Goal: Task Accomplishment & Management: Use online tool/utility

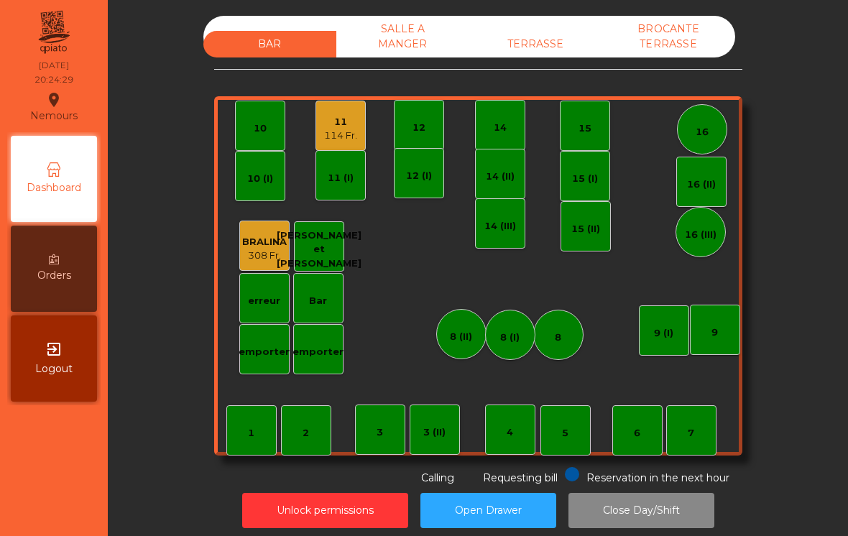
click at [285, 424] on div "2" at bounding box center [306, 430] width 50 height 50
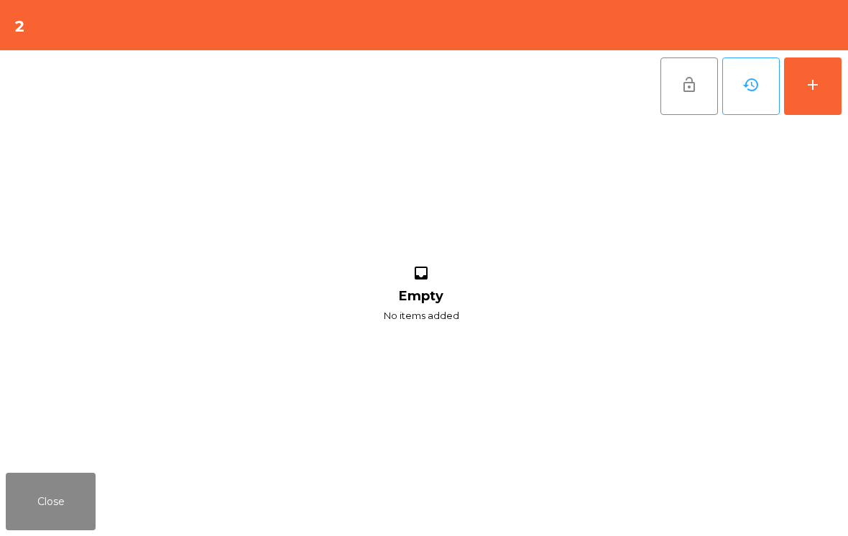
click at [841, 87] on button "add" at bounding box center [813, 87] width 58 height 58
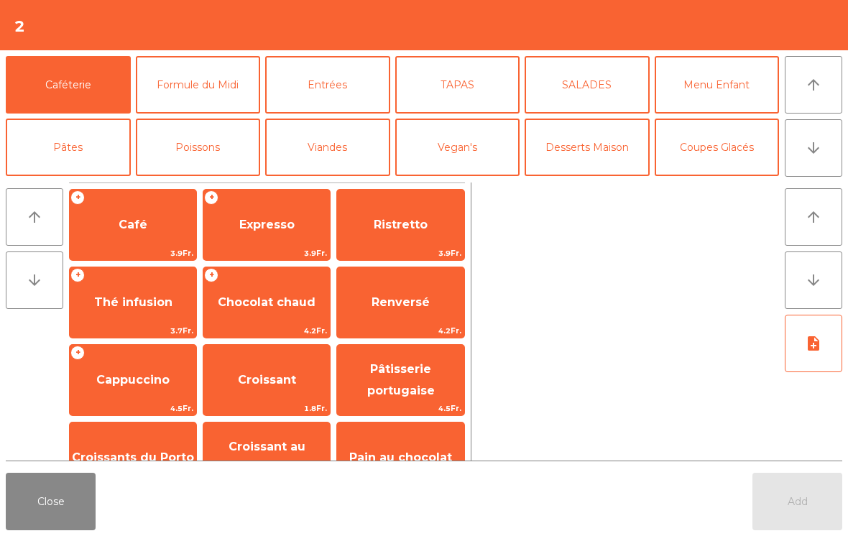
click at [819, 147] on icon "arrow_downward" at bounding box center [813, 147] width 17 height 17
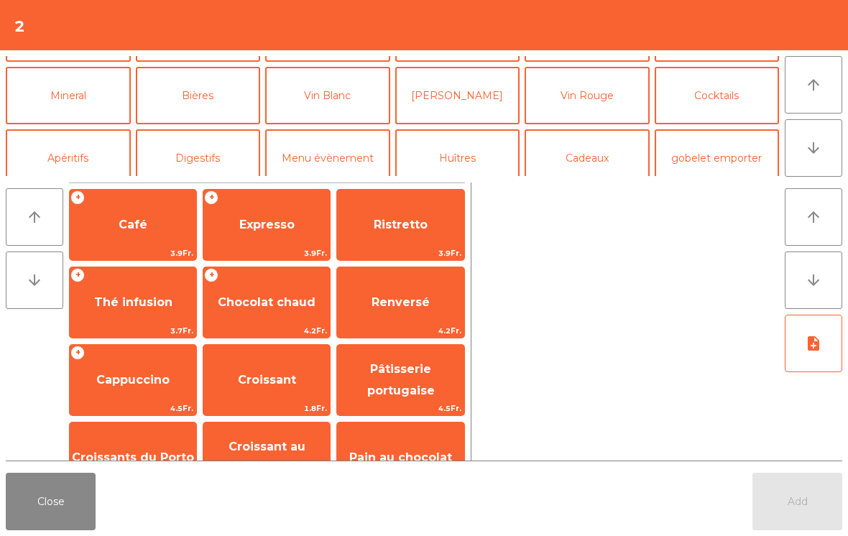
scroll to position [125, 0]
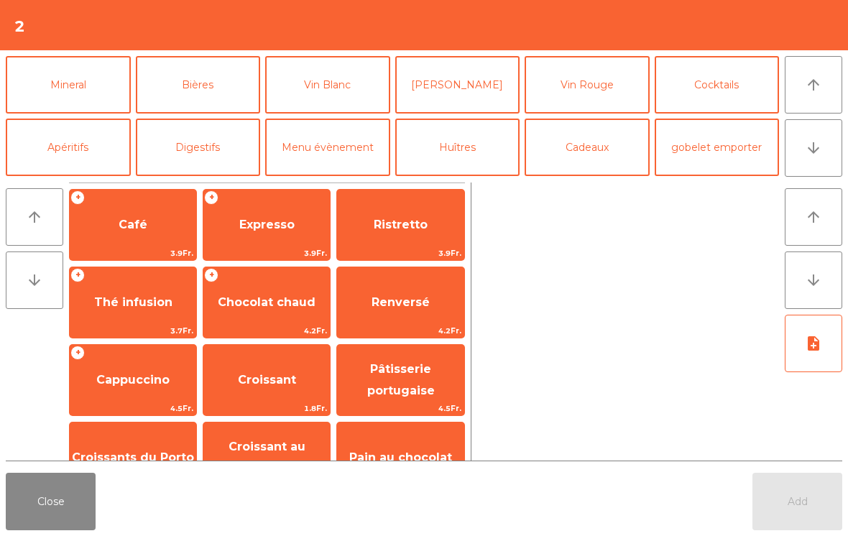
click at [209, 99] on button "Bières" at bounding box center [198, 85] width 125 height 58
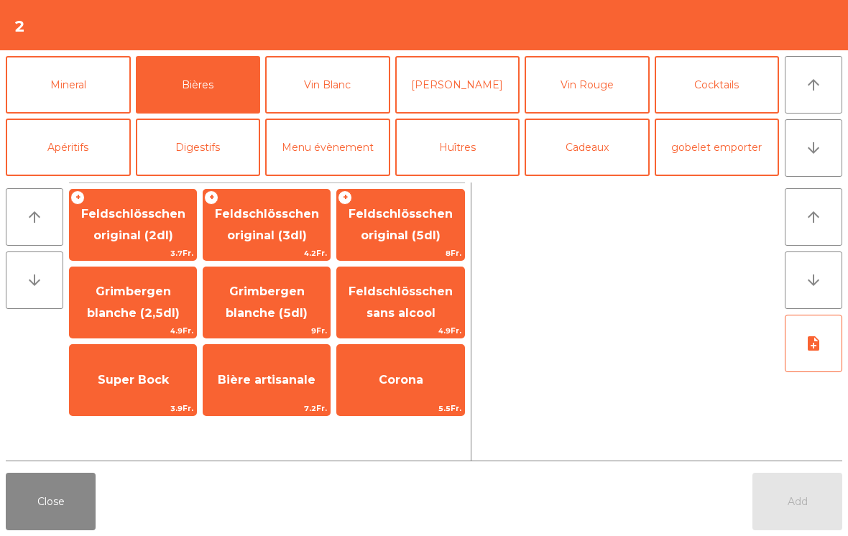
click at [439, 300] on span "Feldschlösschen sans alcool" at bounding box center [400, 302] width 127 height 61
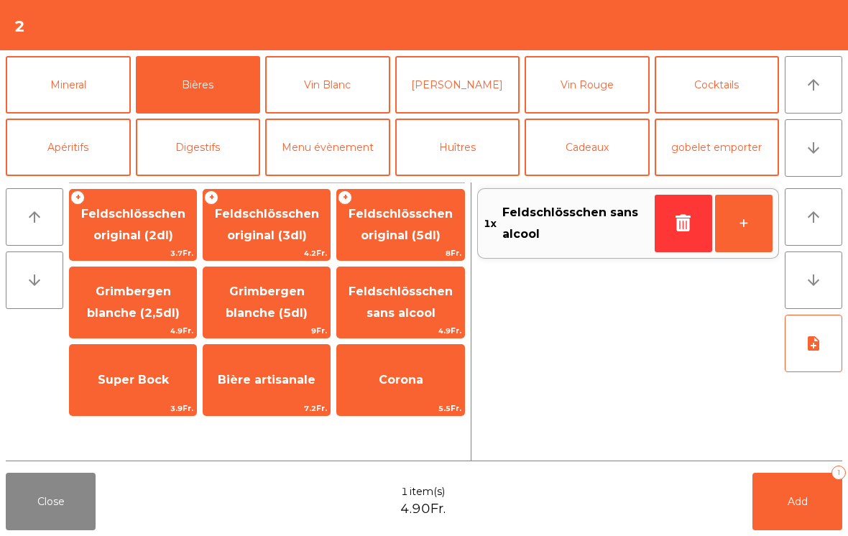
click at [690, 218] on icon "button" at bounding box center [684, 222] width 22 height 17
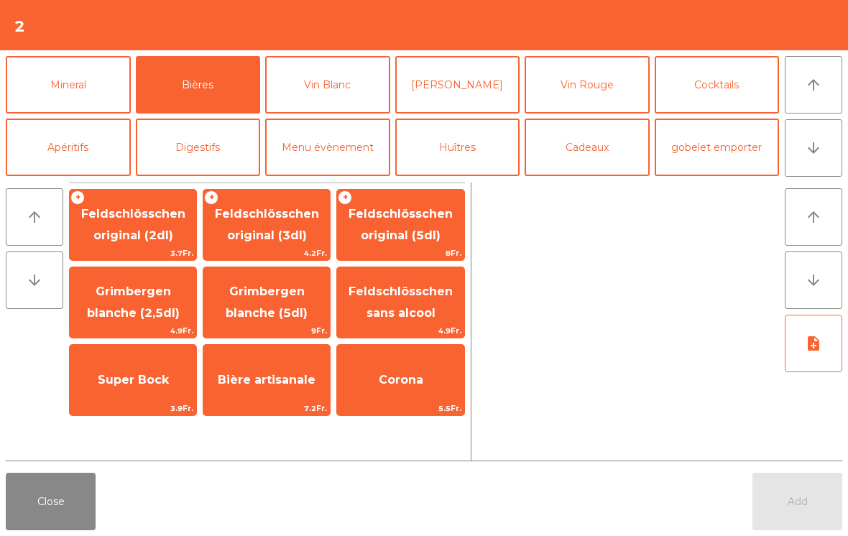
click at [257, 316] on span "Grimbergen blanche (5dl)" at bounding box center [267, 302] width 82 height 35
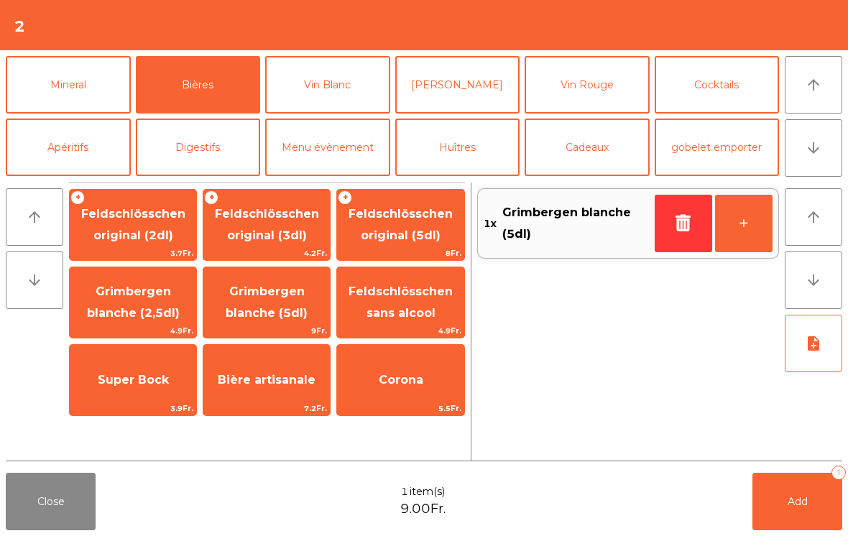
click at [101, 86] on button "Mineral" at bounding box center [68, 85] width 125 height 58
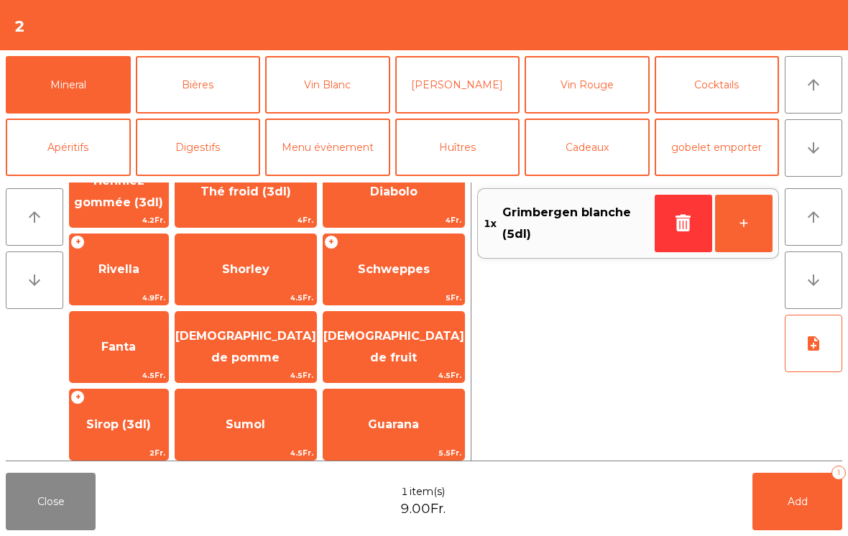
scroll to position [265, 0]
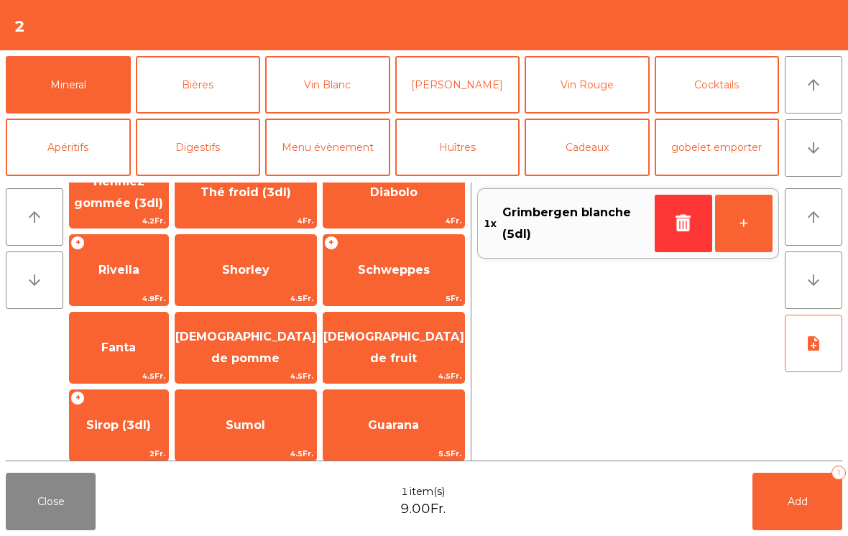
click at [142, 279] on span "Rivella" at bounding box center [119, 270] width 98 height 39
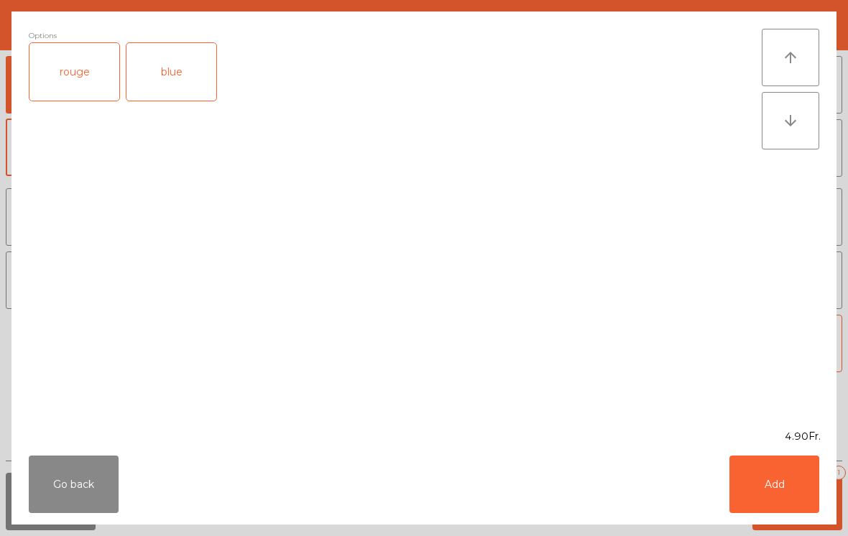
click at [83, 83] on div "rouge" at bounding box center [74, 72] width 90 height 58
click at [794, 491] on button "Add" at bounding box center [775, 485] width 90 height 58
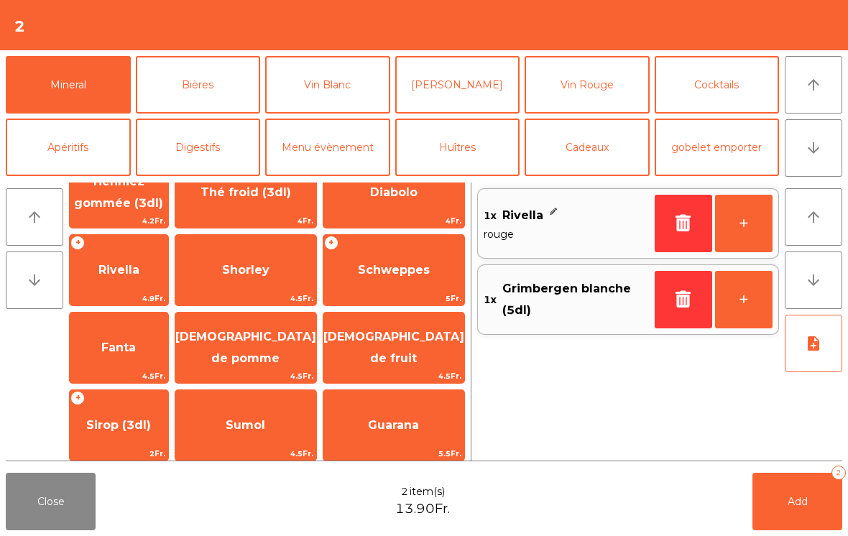
click at [828, 501] on button "Add 2" at bounding box center [798, 502] width 90 height 58
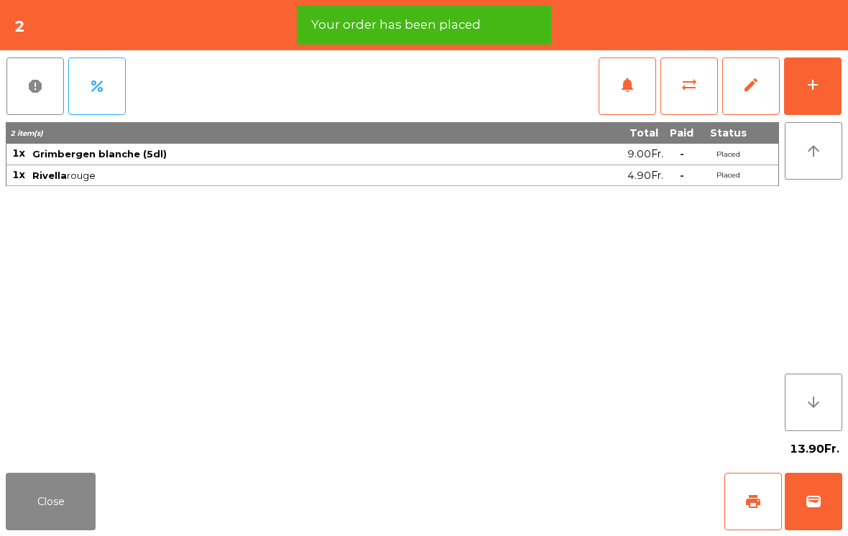
click at [735, 510] on button "print" at bounding box center [754, 502] width 58 height 58
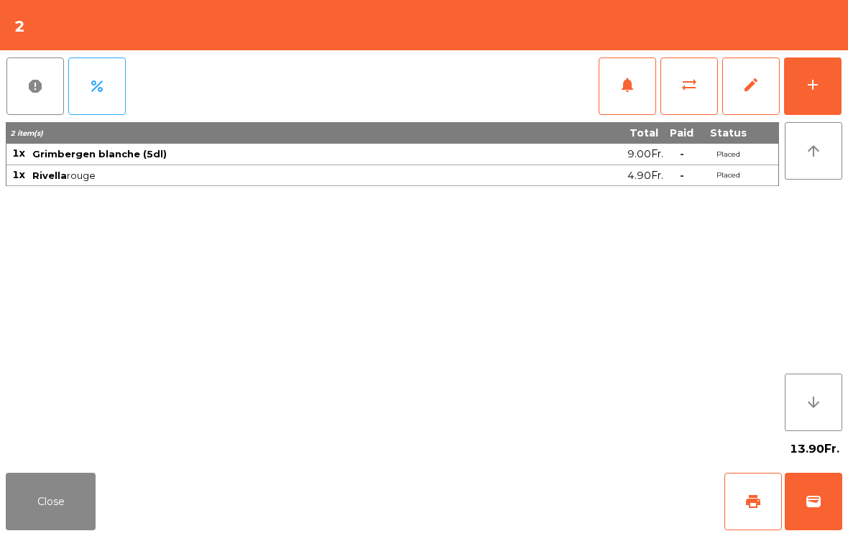
click at [46, 505] on button "Close" at bounding box center [51, 502] width 90 height 58
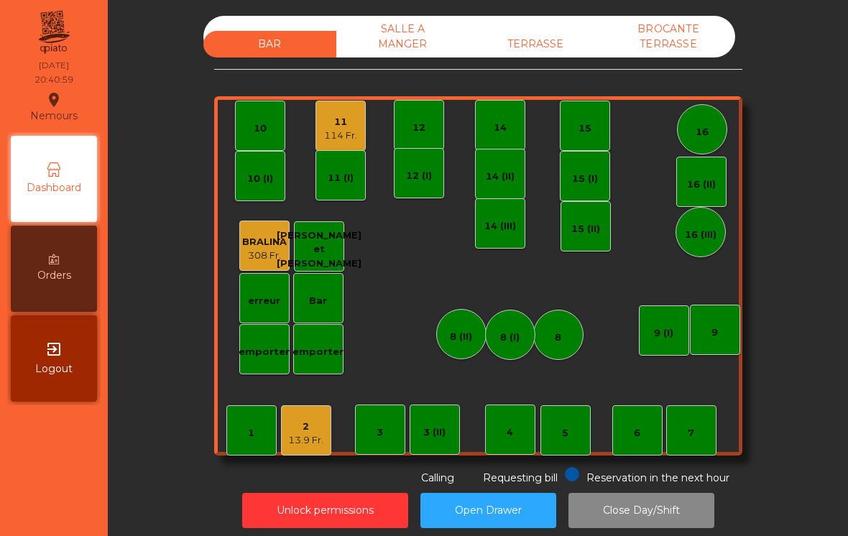
click at [333, 139] on div "114 Fr." at bounding box center [340, 136] width 33 height 14
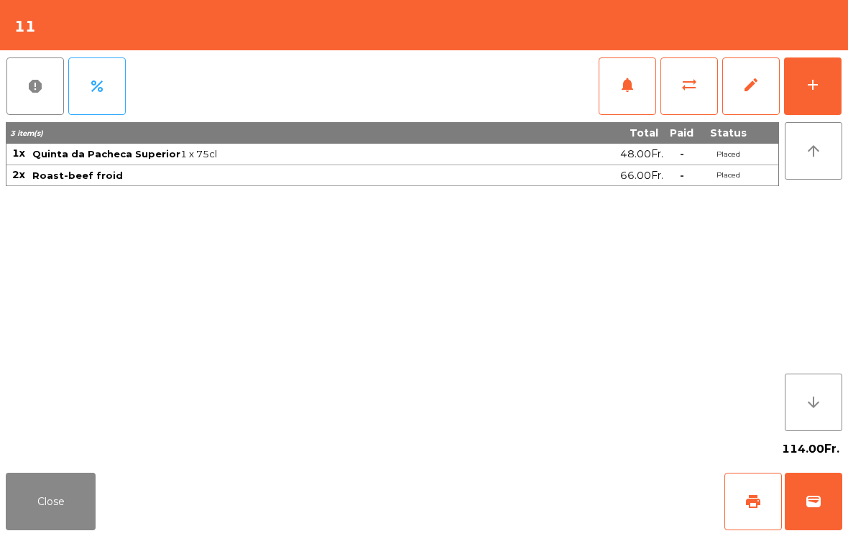
click at [38, 510] on button "Close" at bounding box center [51, 502] width 90 height 58
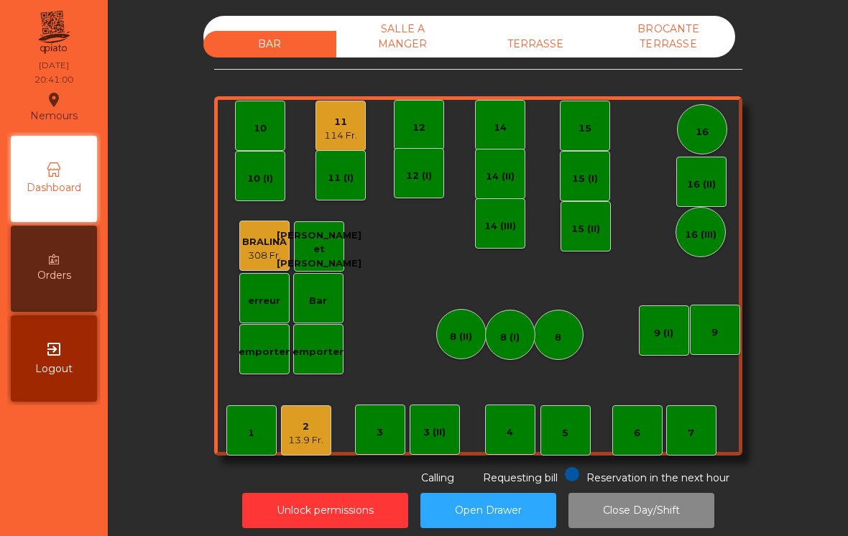
click at [419, 170] on div "12 (I)" at bounding box center [419, 176] width 26 height 14
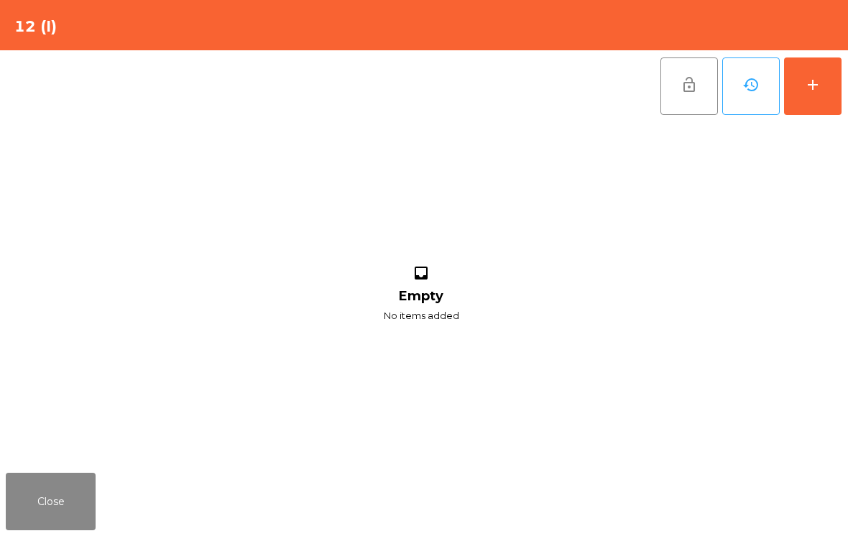
click at [817, 85] on div "add" at bounding box center [812, 84] width 17 height 17
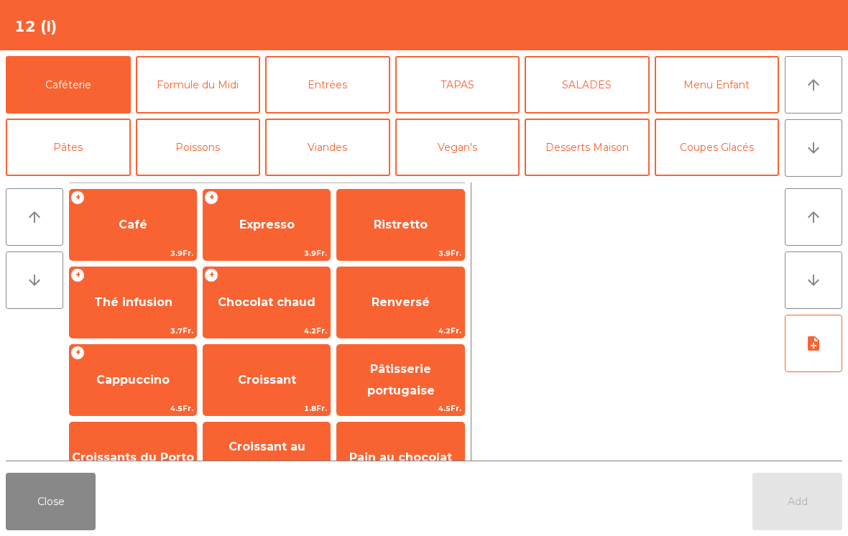
click at [801, 150] on button "arrow_downward" at bounding box center [814, 148] width 58 height 58
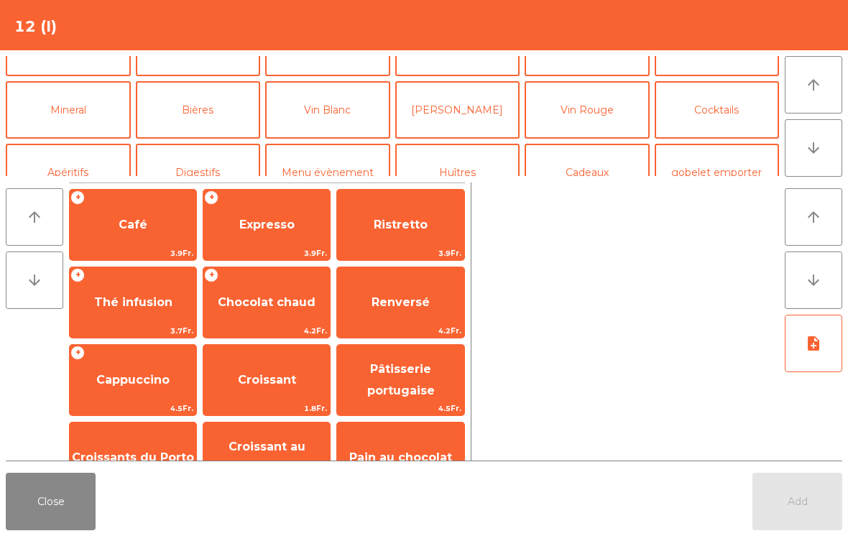
scroll to position [125, 0]
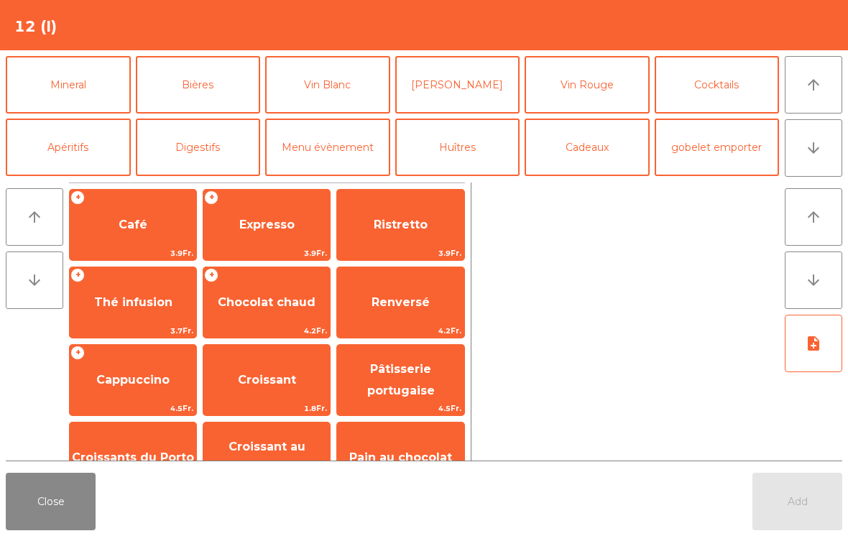
click at [184, 155] on button "Digestifs" at bounding box center [198, 148] width 125 height 58
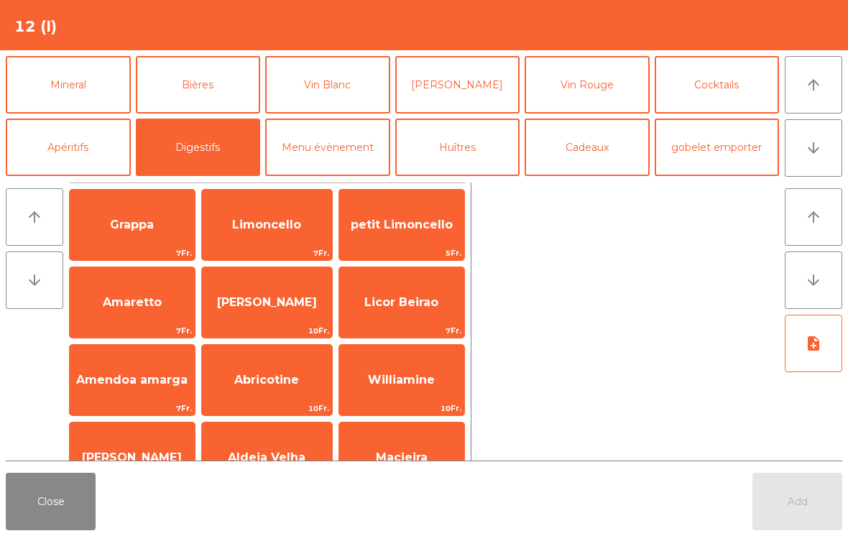
scroll to position [0, 0]
click at [112, 206] on span "Grappa" at bounding box center [132, 225] width 125 height 39
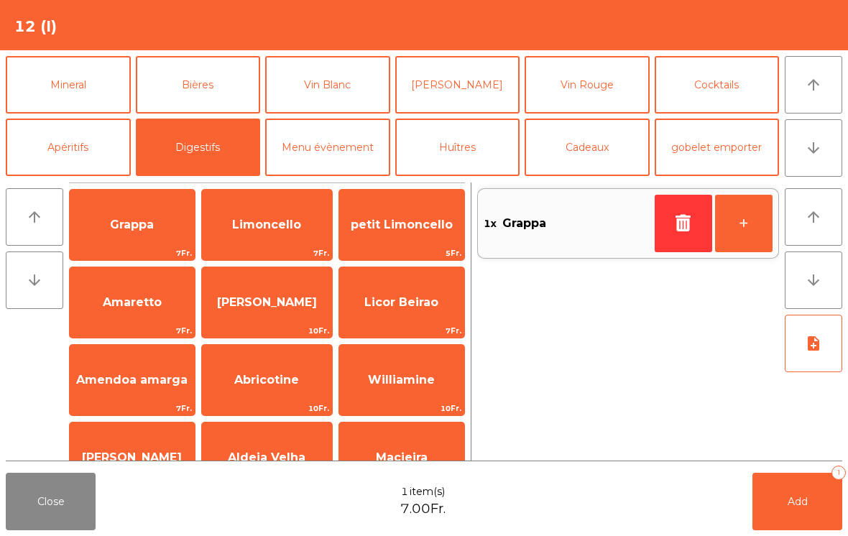
click at [795, 502] on span "Add" at bounding box center [798, 501] width 20 height 13
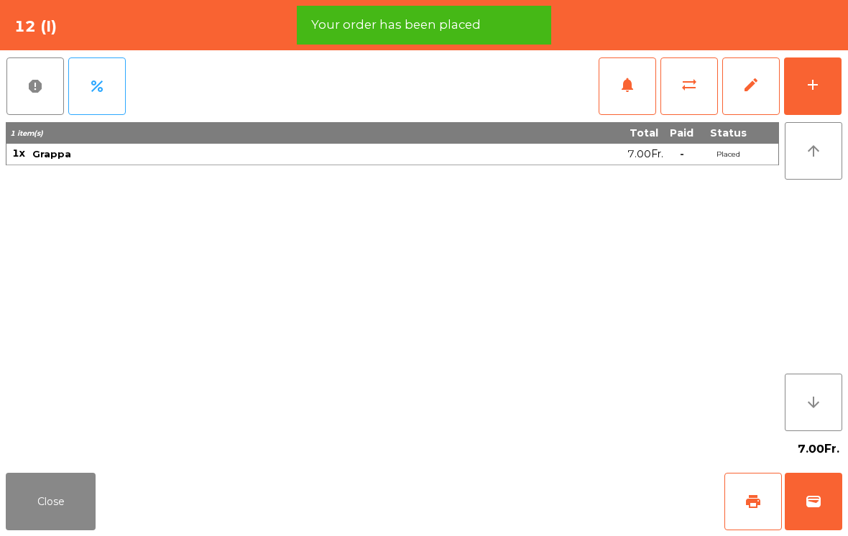
click at [819, 504] on span "wallet" at bounding box center [813, 501] width 17 height 17
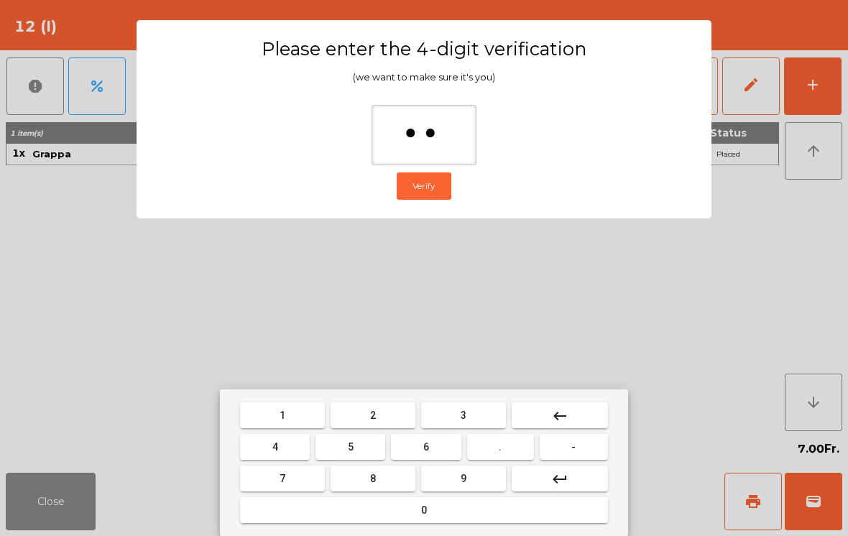
type input "***"
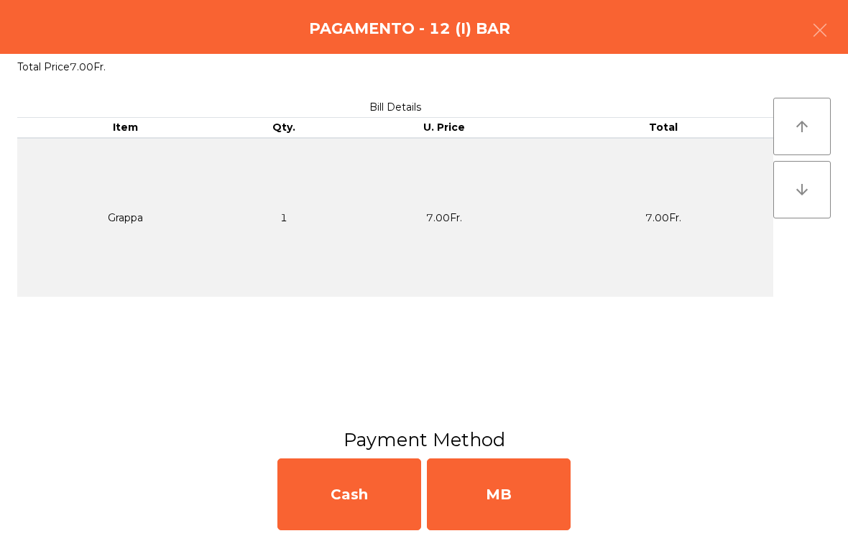
click at [533, 517] on div "MB" at bounding box center [499, 495] width 144 height 72
click at [535, 493] on div "No" at bounding box center [499, 495] width 144 height 72
click at [515, 486] on div "No" at bounding box center [499, 495] width 144 height 72
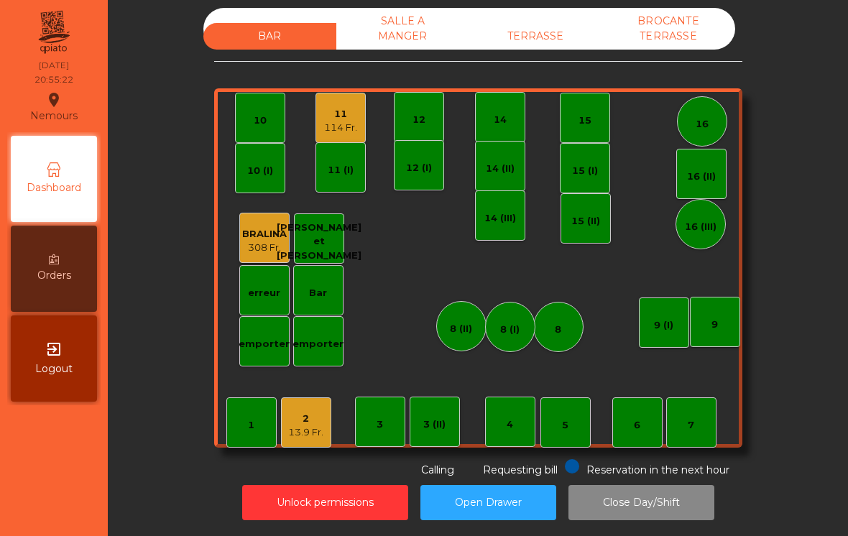
scroll to position [7, 0]
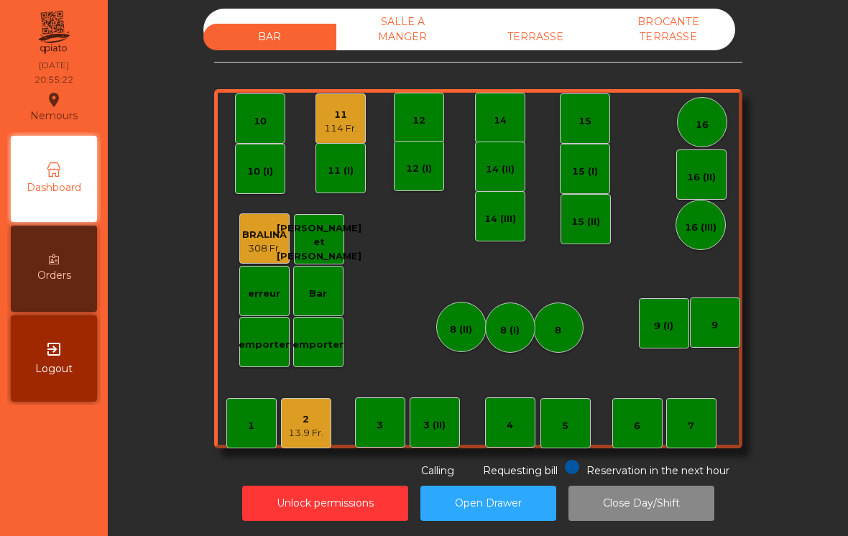
click at [295, 436] on div "13.9 Fr." at bounding box center [305, 433] width 35 height 14
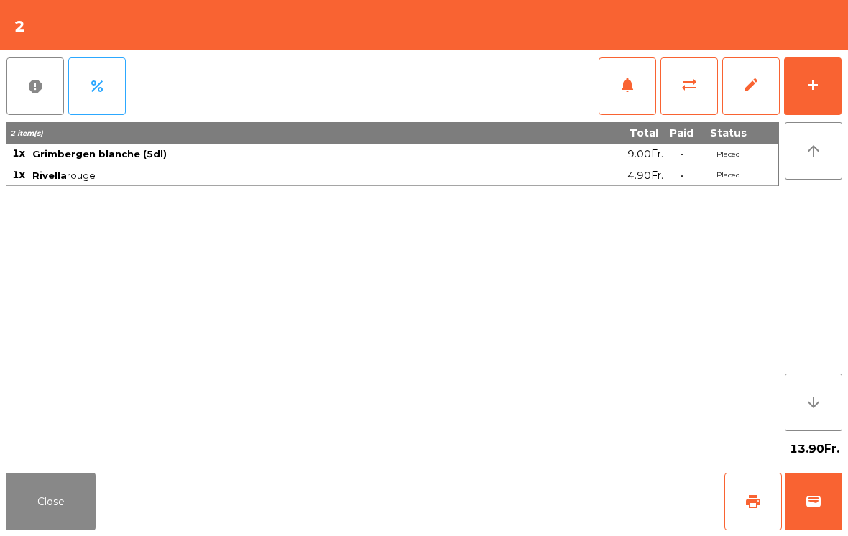
click at [808, 86] on div "add" at bounding box center [812, 84] width 17 height 17
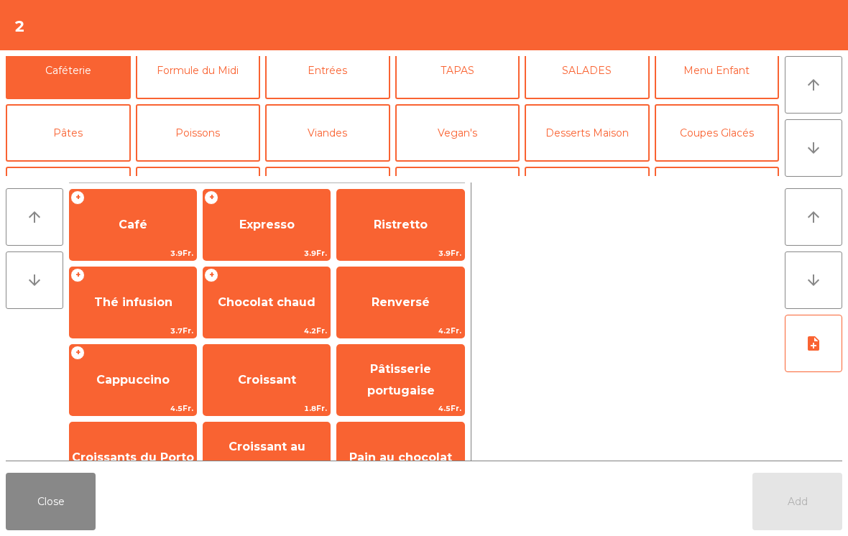
scroll to position [75, 0]
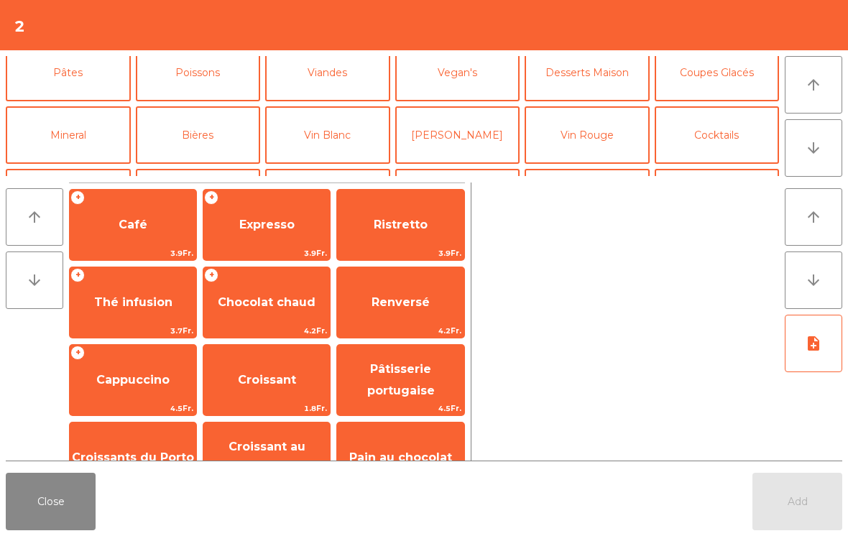
click at [580, 152] on button "Vin Rouge" at bounding box center [587, 135] width 125 height 58
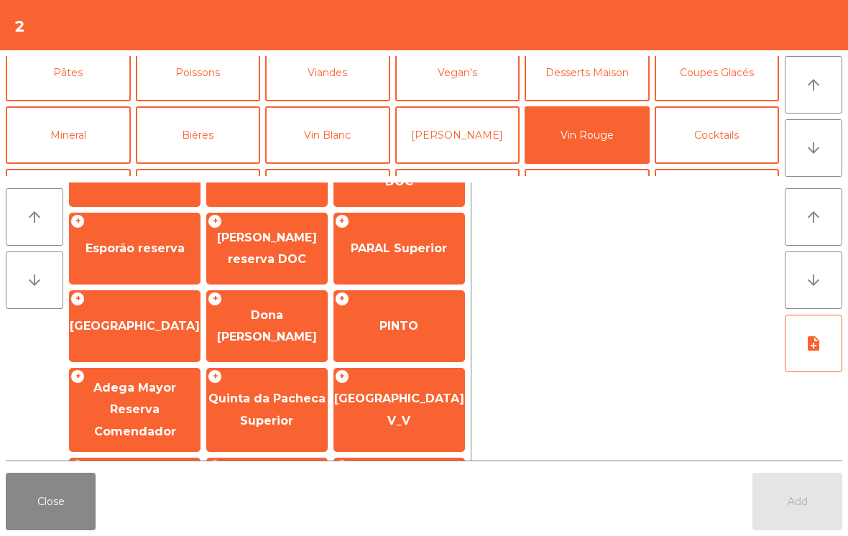
scroll to position [234, 0]
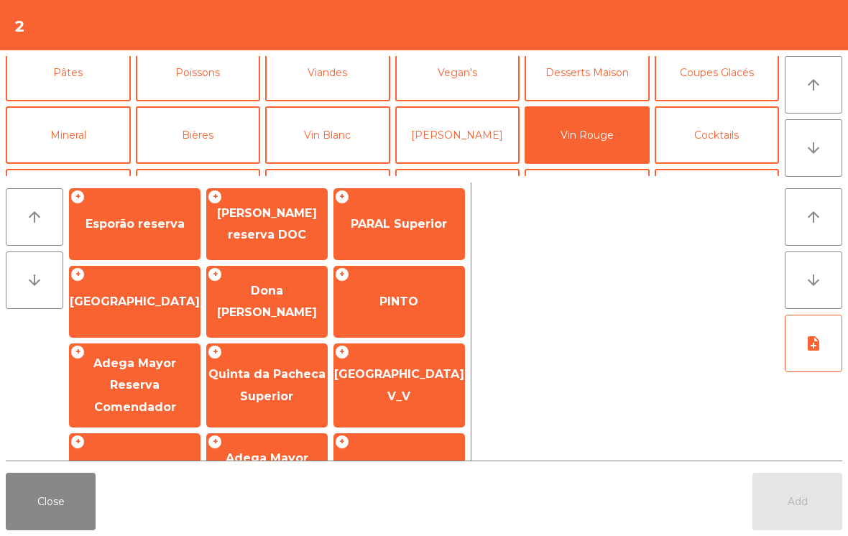
click at [290, 225] on span "[PERSON_NAME] reserva DOC" at bounding box center [267, 224] width 120 height 61
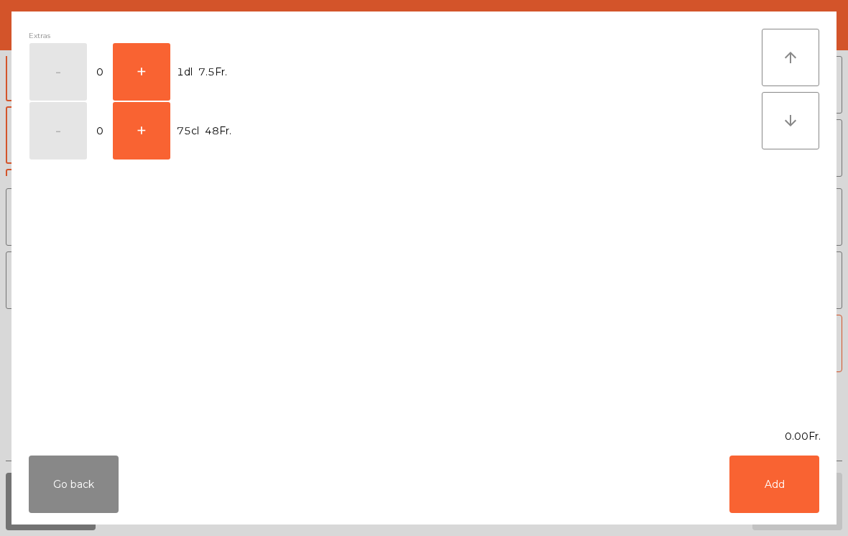
click at [160, 62] on button "+" at bounding box center [142, 72] width 58 height 58
click at [775, 471] on button "Add" at bounding box center [775, 485] width 90 height 58
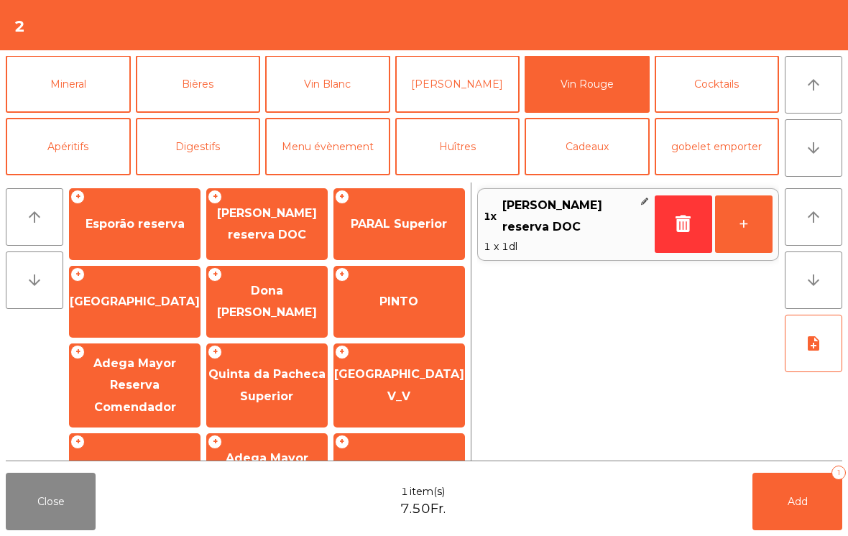
scroll to position [40, 0]
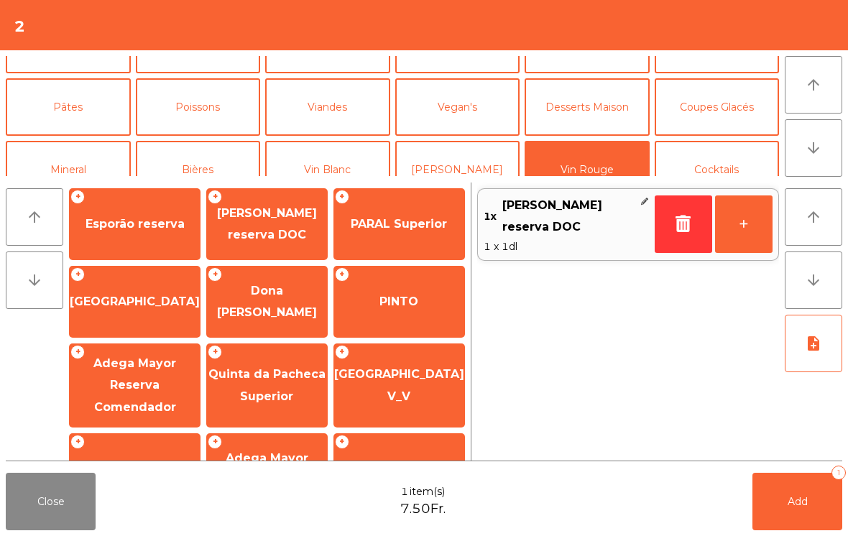
click at [748, 160] on button "Cocktails" at bounding box center [717, 170] width 125 height 58
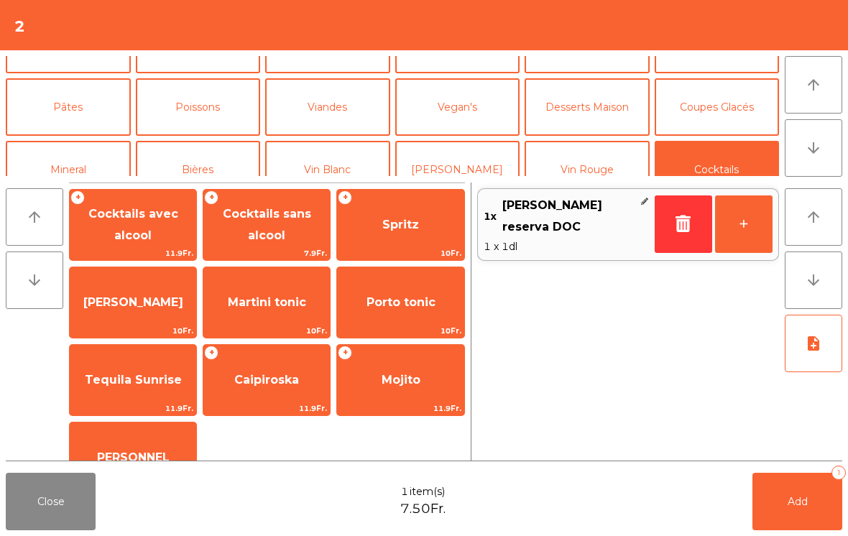
scroll to position [0, 0]
click at [144, 316] on span "[PERSON_NAME]" at bounding box center [133, 302] width 127 height 39
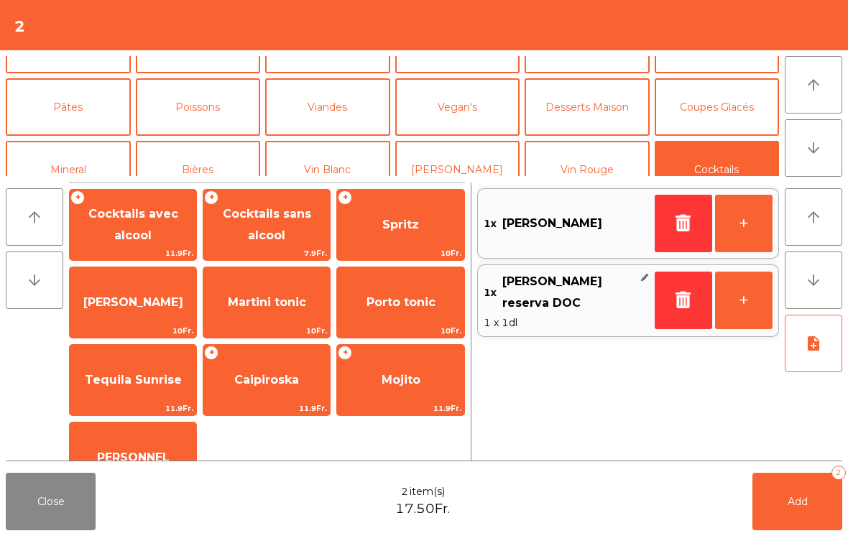
click at [780, 516] on button "Add 2" at bounding box center [798, 502] width 90 height 58
